Goal: Task Accomplishment & Management: Manage account settings

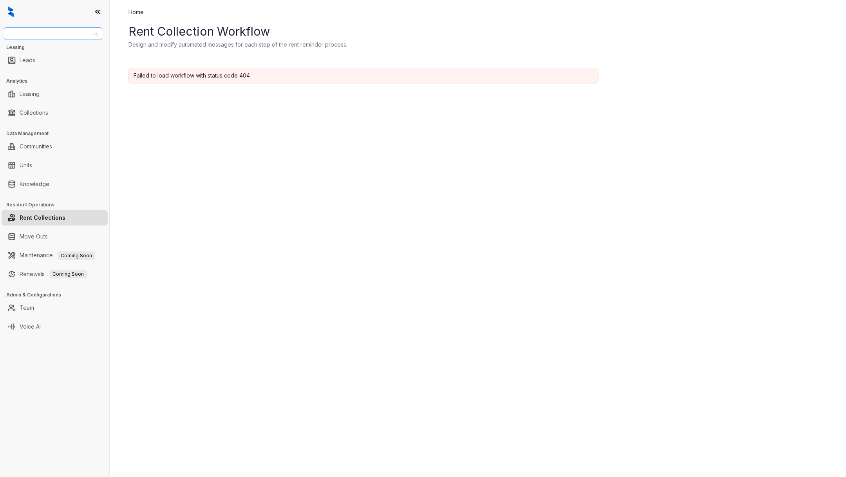
click at [75, 31] on span "Assett Management" at bounding box center [53, 34] width 89 height 12
type input "**"
drag, startPoint x: 61, startPoint y: 53, endPoint x: 61, endPoint y: 61, distance: 7.5
click at [62, 61] on div "Cirruss Management RR Living" at bounding box center [52, 55] width 95 height 25
click at [61, 61] on div "RR Living" at bounding box center [53, 62] width 86 height 9
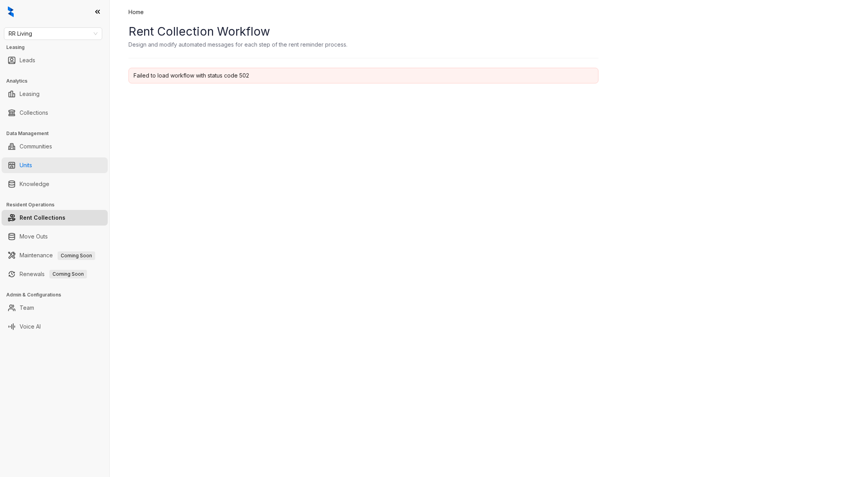
click at [32, 170] on link "Units" at bounding box center [26, 165] width 13 height 16
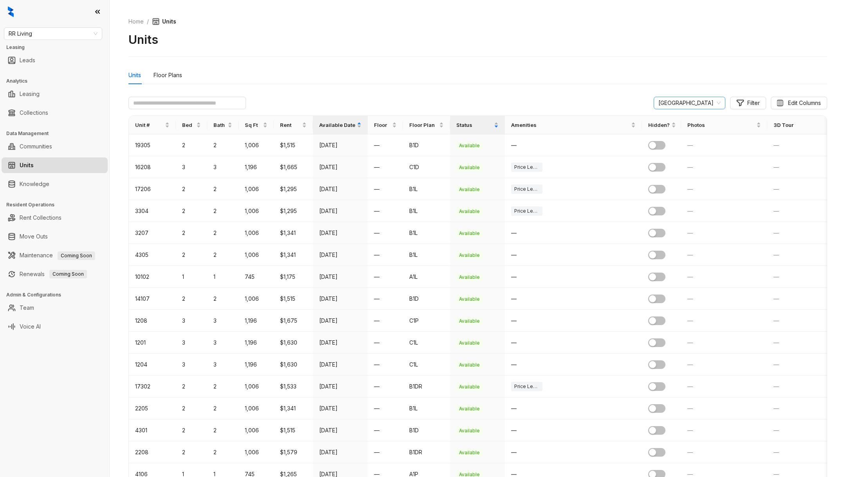
click at [705, 108] on span "[GEOGRAPHIC_DATA]" at bounding box center [690, 103] width 62 height 12
type input "****"
click at [699, 130] on div "Traditions at [GEOGRAPHIC_DATA]" at bounding box center [689, 131] width 58 height 9
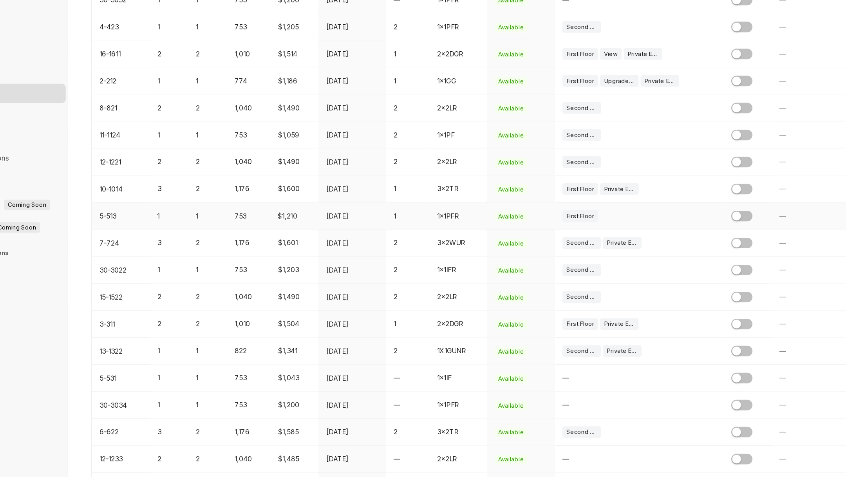
scroll to position [361, 0]
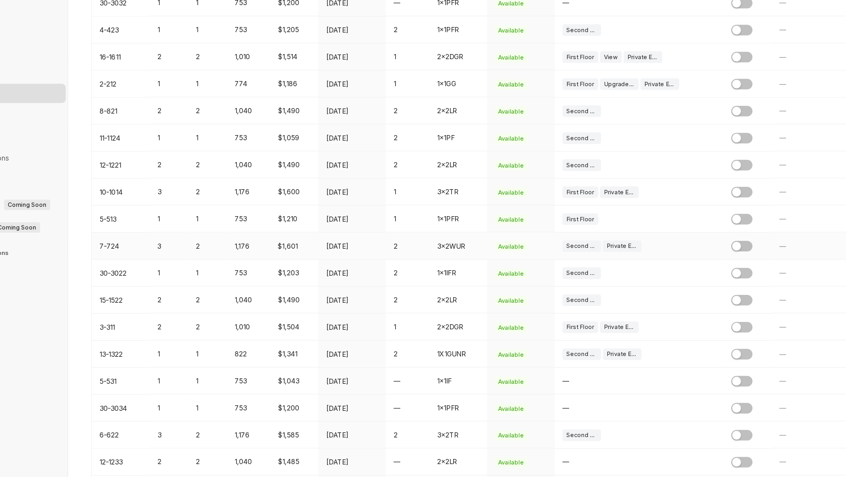
click at [286, 292] on td "$1,601" at bounding box center [293, 289] width 39 height 22
click at [286, 288] on td "$1,601" at bounding box center [293, 289] width 39 height 22
copy td "$1,601"
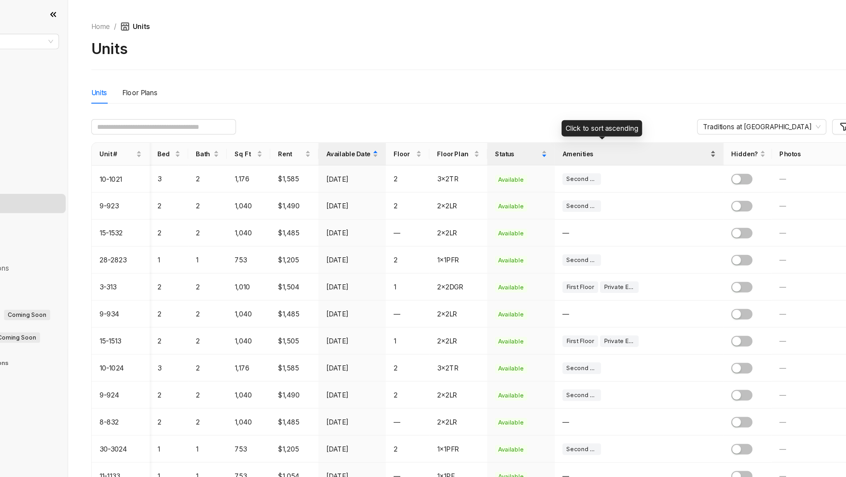
scroll to position [0, 65]
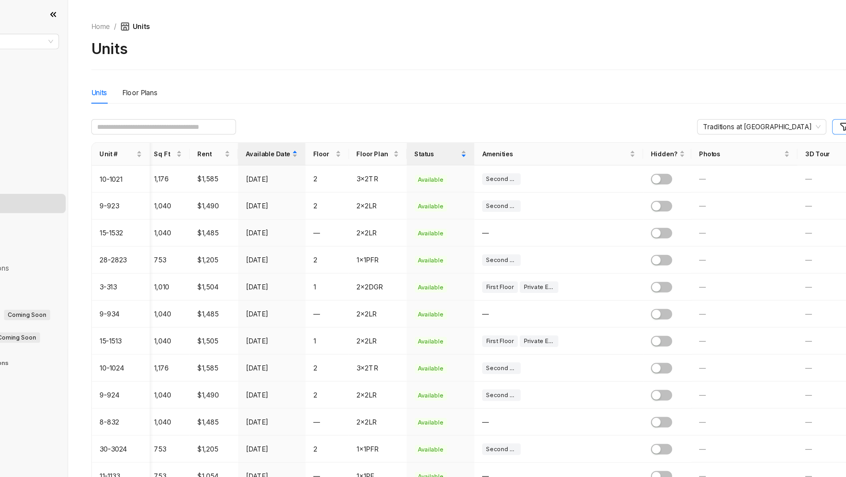
click at [737, 101] on icon "button" at bounding box center [740, 103] width 7 height 6
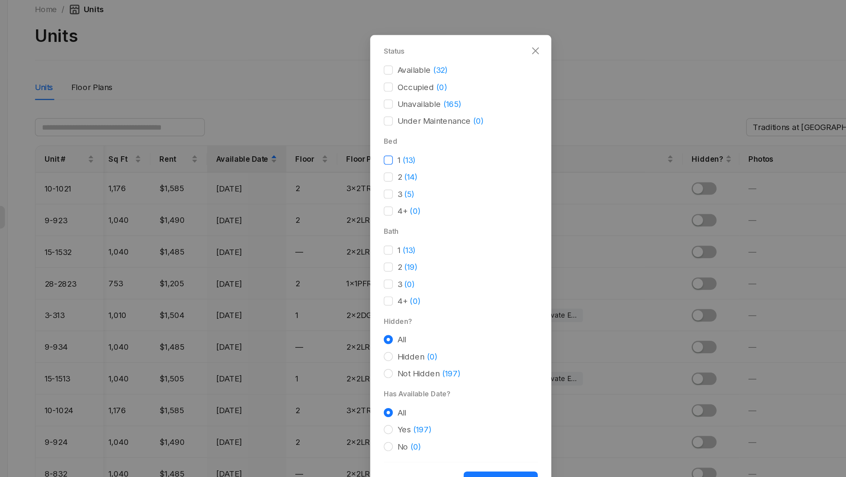
click at [376, 127] on label "1 ( 13 )" at bounding box center [382, 125] width 25 height 9
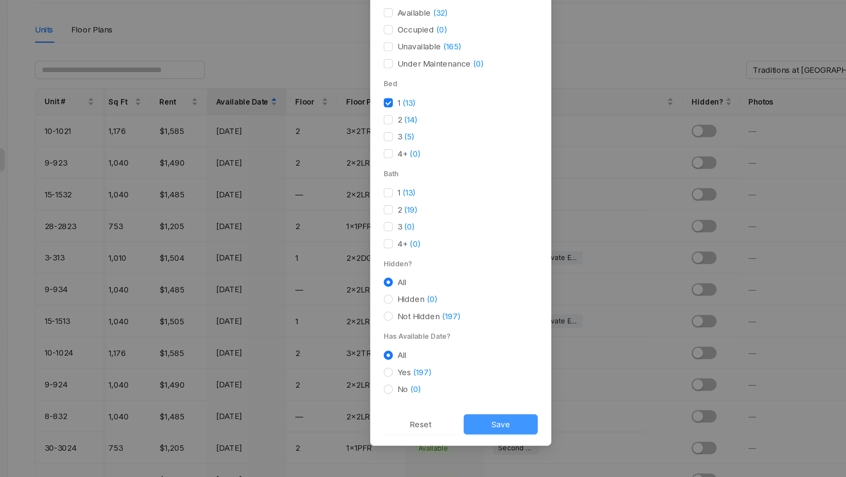
click at [437, 351] on button "Save" at bounding box center [450, 348] width 51 height 14
